Goal: Information Seeking & Learning: Learn about a topic

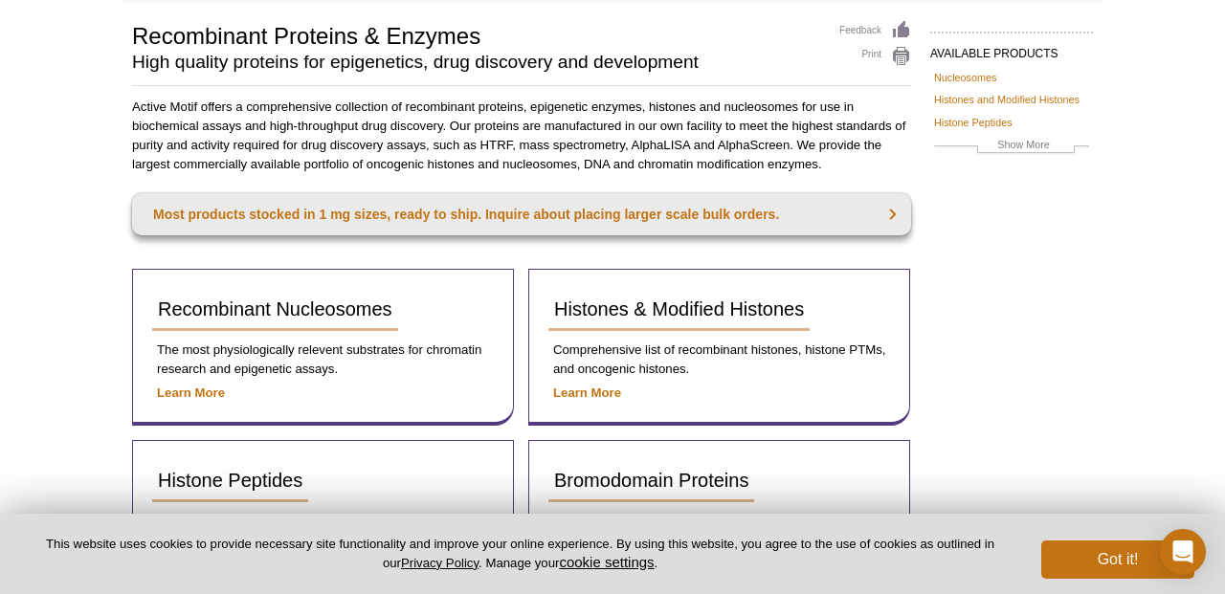
scroll to position [173, 0]
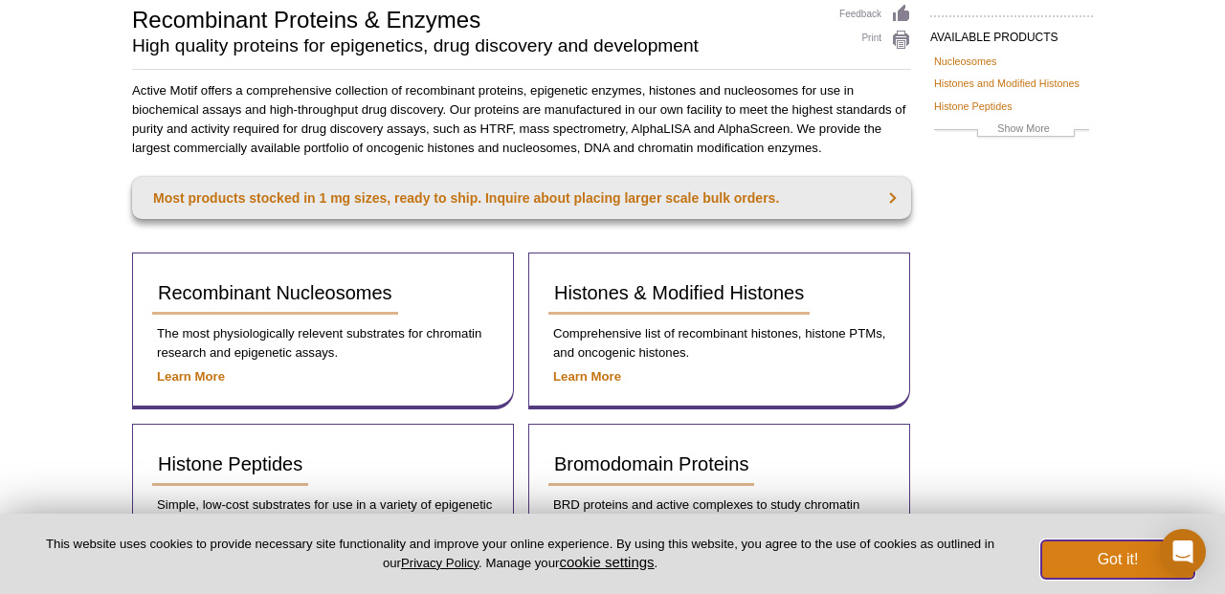
click at [1069, 551] on button "Got it!" at bounding box center [1118, 560] width 153 height 38
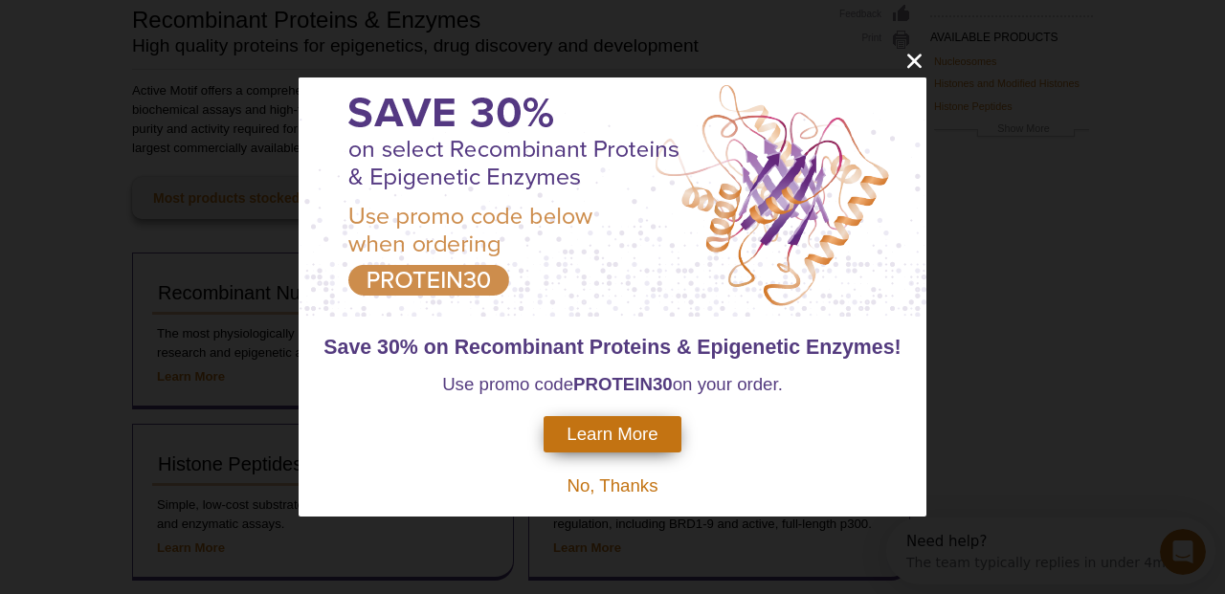
scroll to position [0, 0]
click at [651, 482] on span "No, Thanks" at bounding box center [612, 486] width 91 height 20
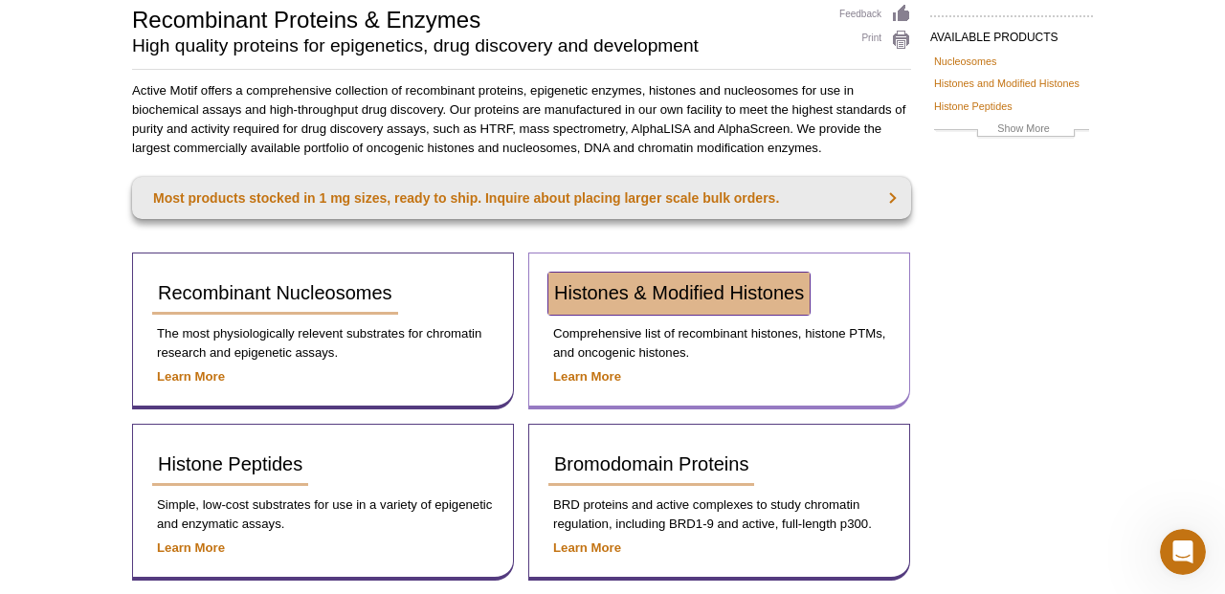
click at [705, 297] on span "Histones & Modified Histones" at bounding box center [679, 292] width 250 height 21
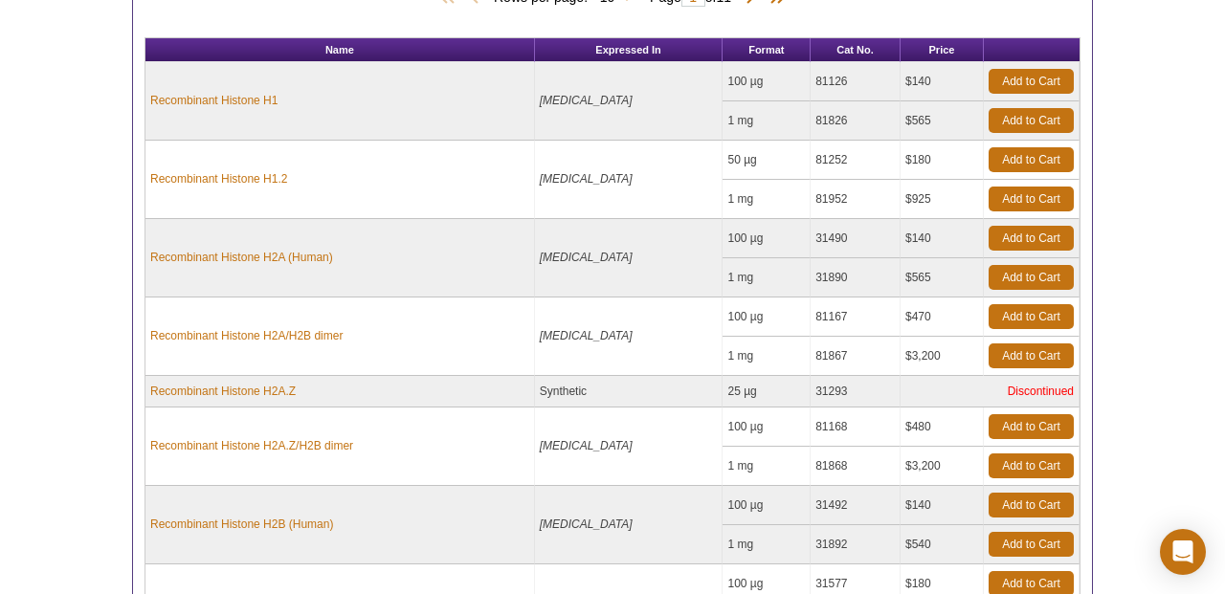
scroll to position [836, 0]
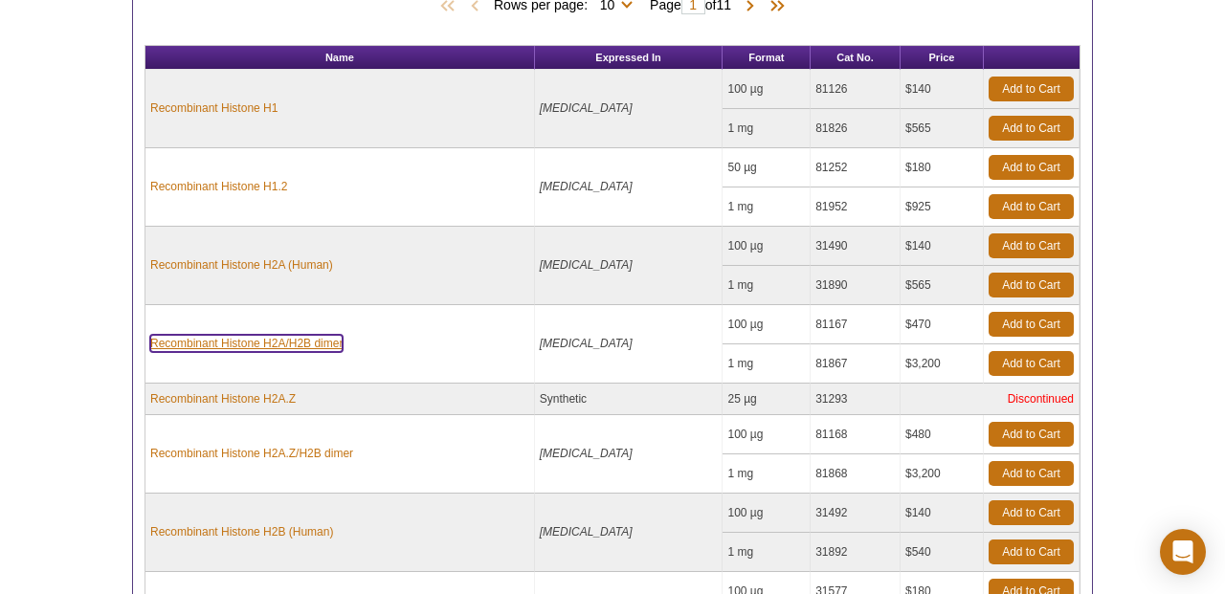
click at [231, 349] on link "Recombinant Histone H2A/H2B dimer" at bounding box center [246, 343] width 192 height 17
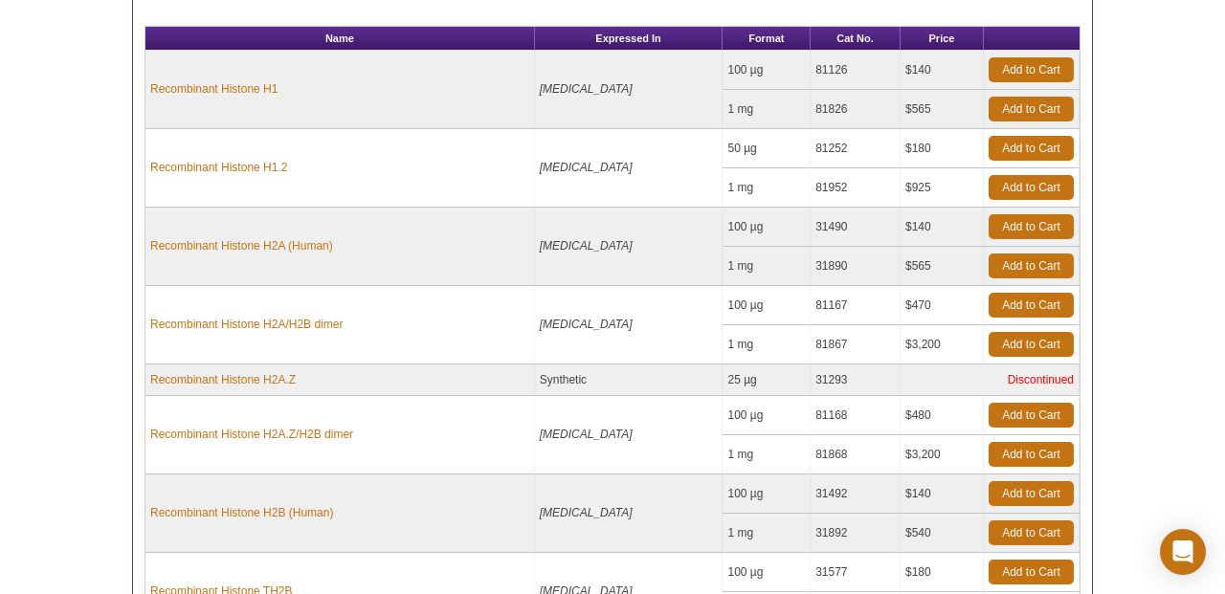
scroll to position [854, 0]
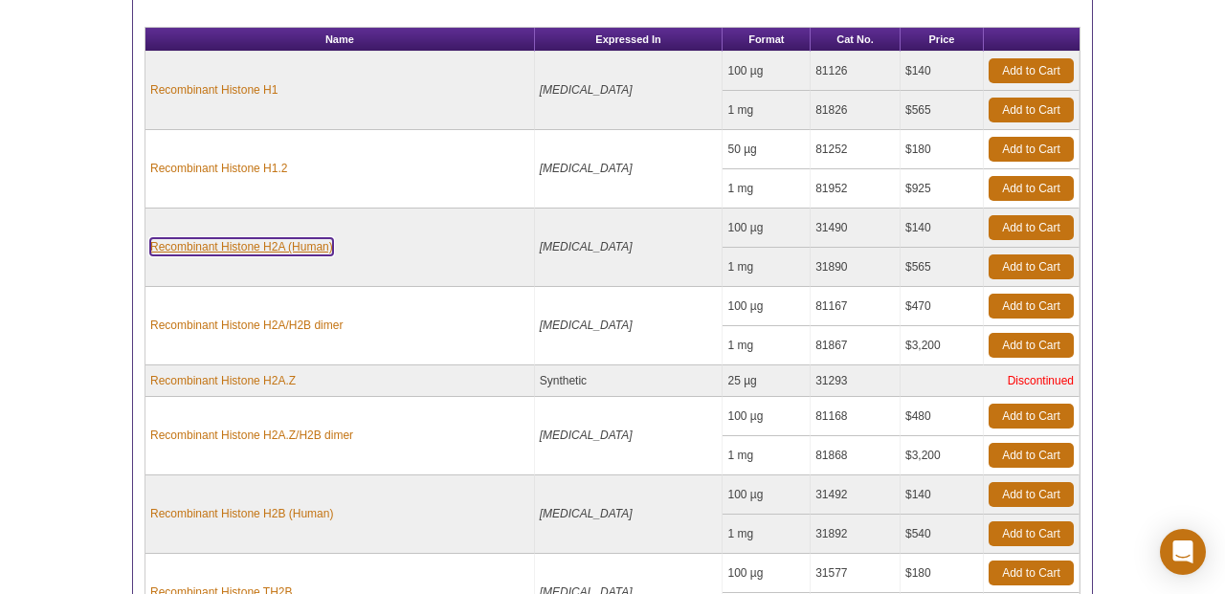
click at [244, 247] on link "Recombinant Histone H2A (Human)" at bounding box center [241, 246] width 183 height 17
